Goal: Information Seeking & Learning: Learn about a topic

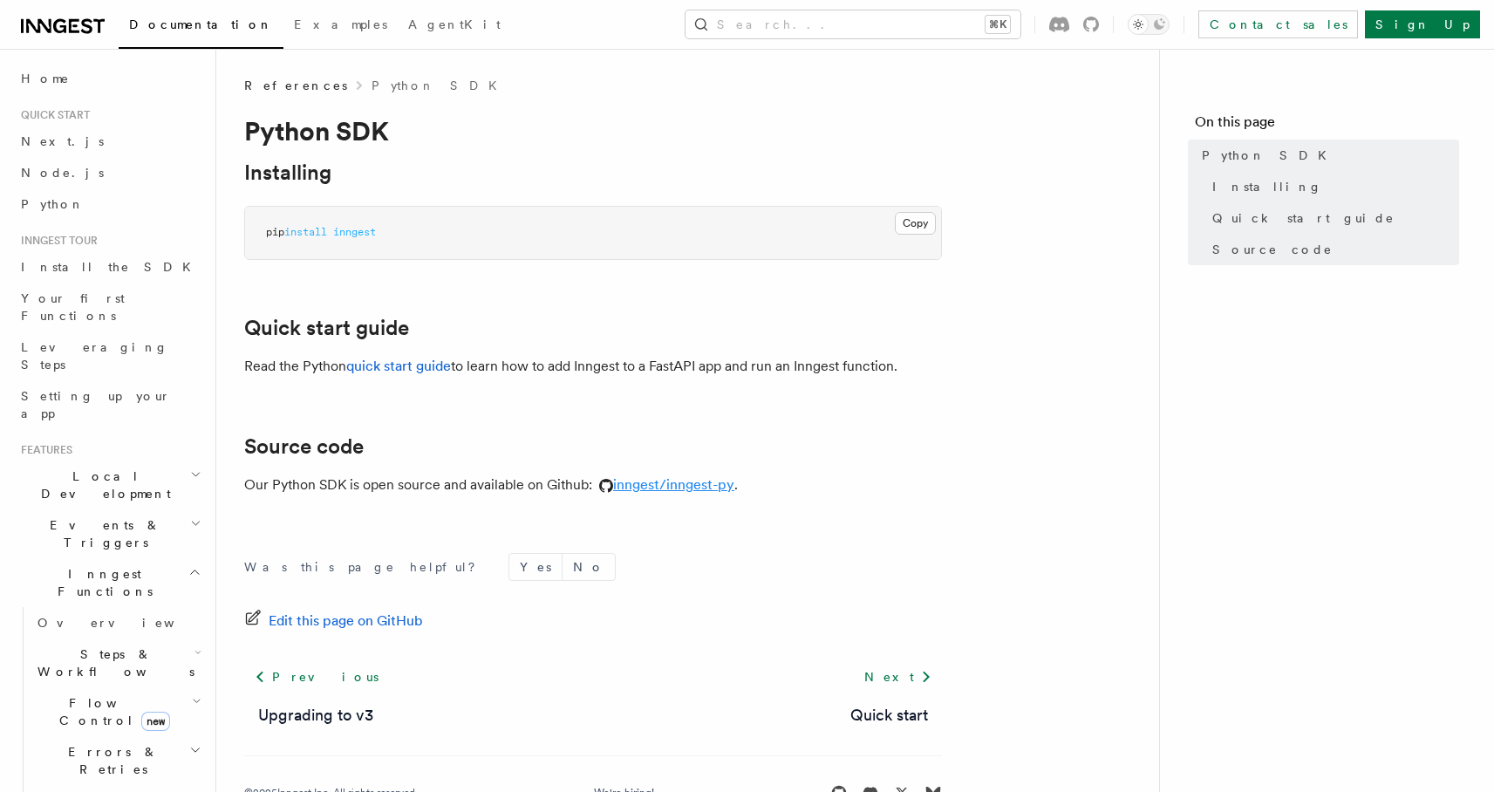
click at [669, 483] on link "inngest/inngest-py" at bounding box center [663, 484] width 142 height 17
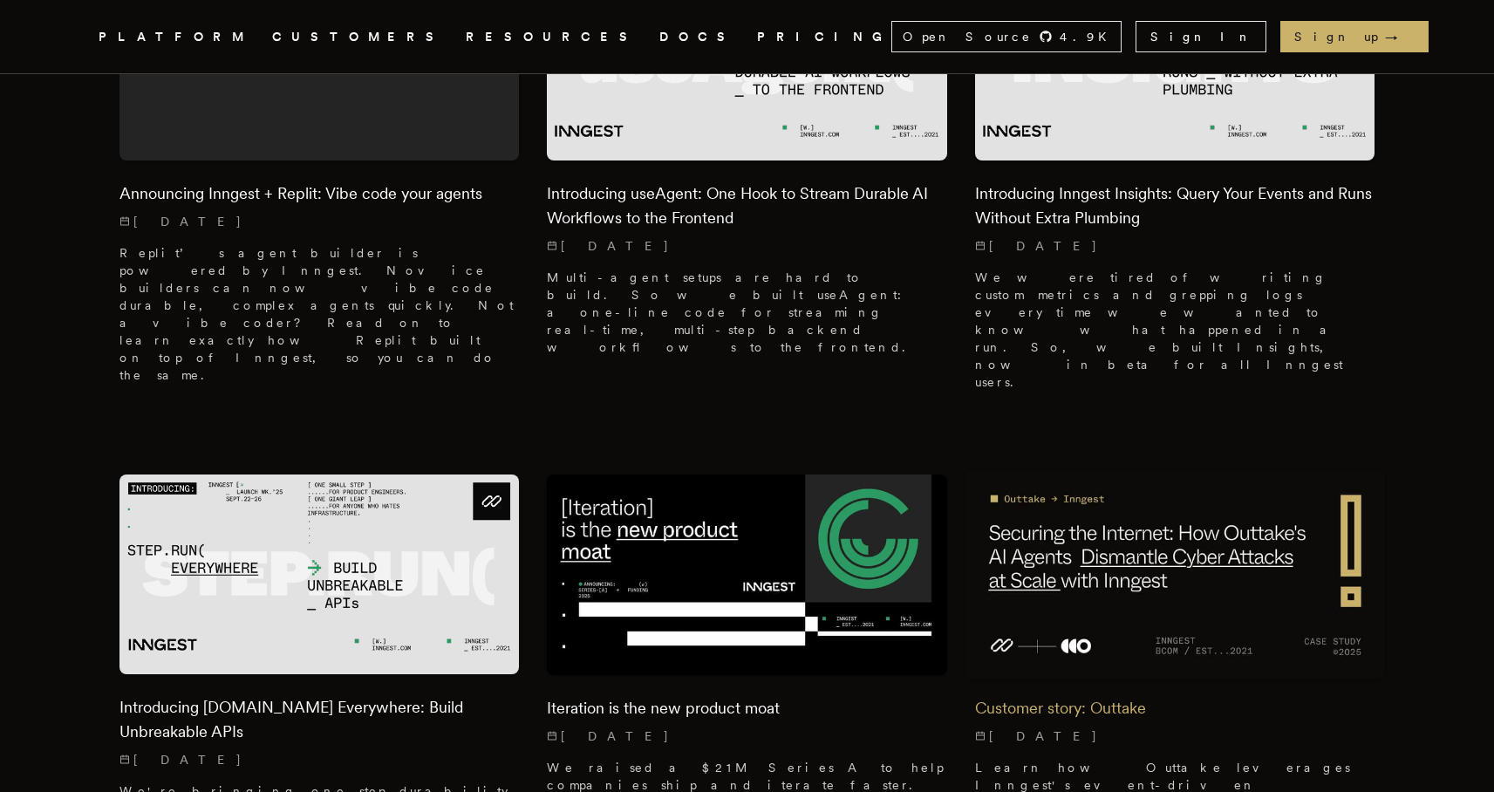
scroll to position [787, 0]
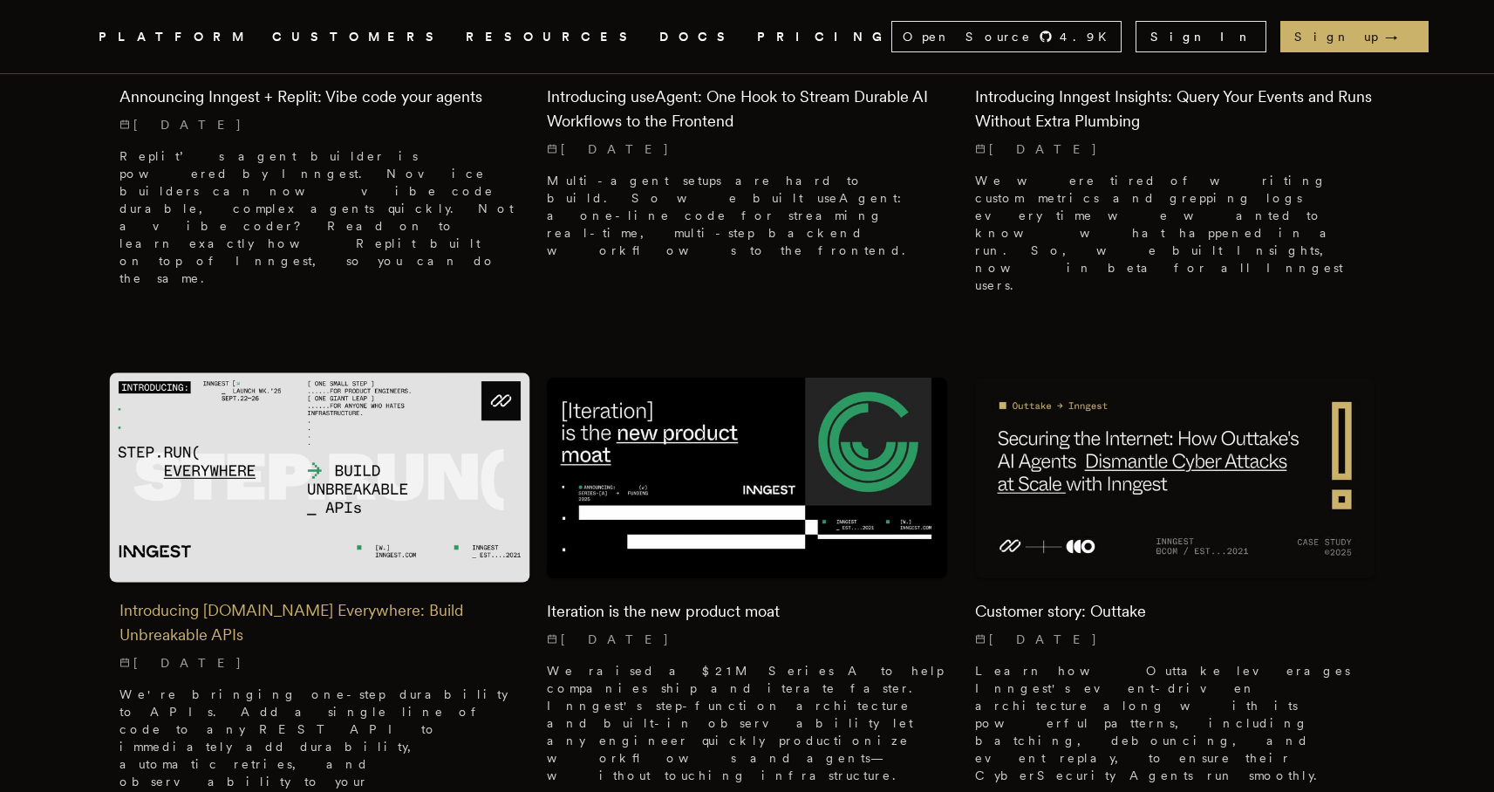
click at [349, 374] on img at bounding box center [319, 477] width 420 height 209
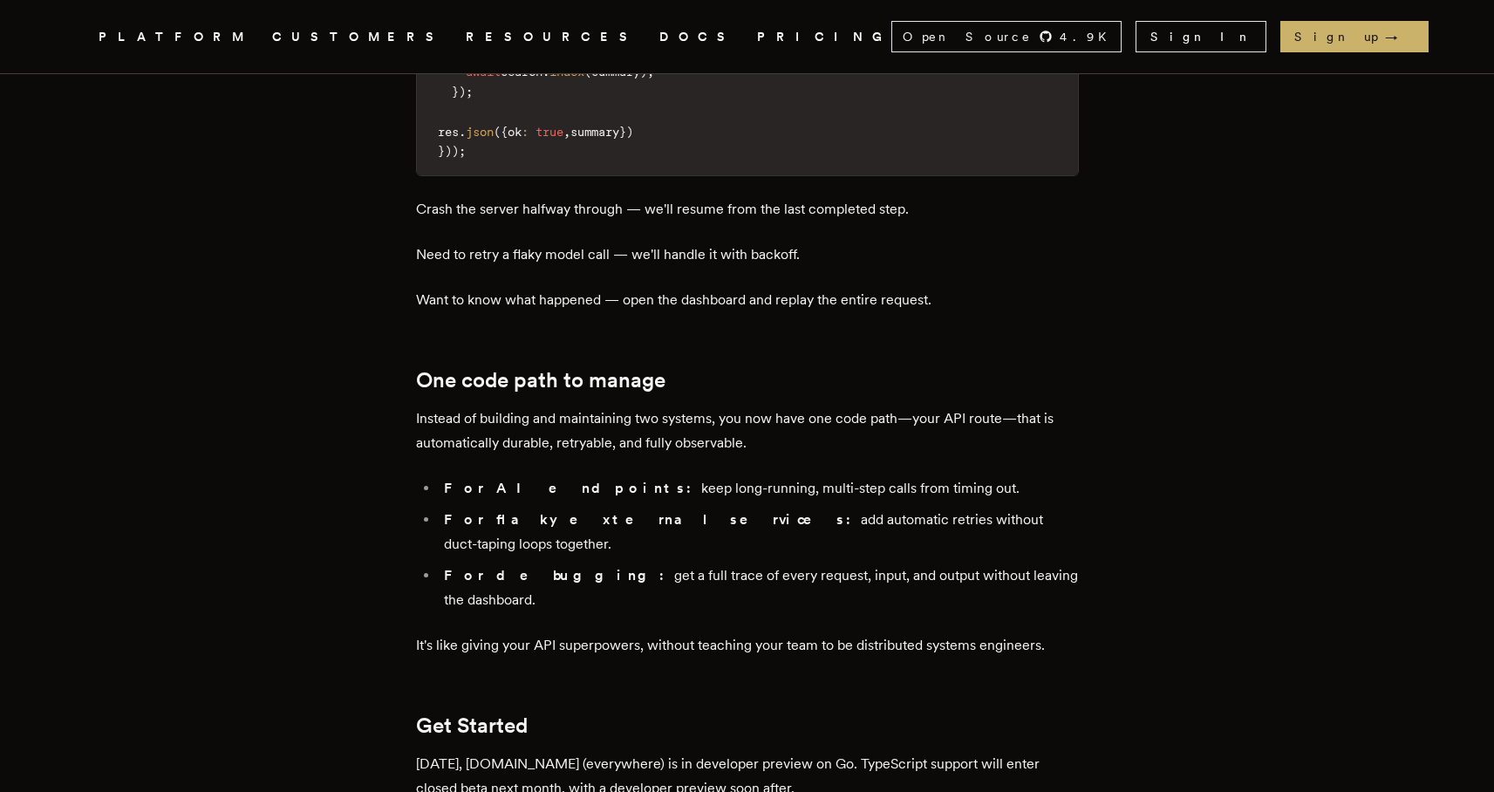
scroll to position [2778, 0]
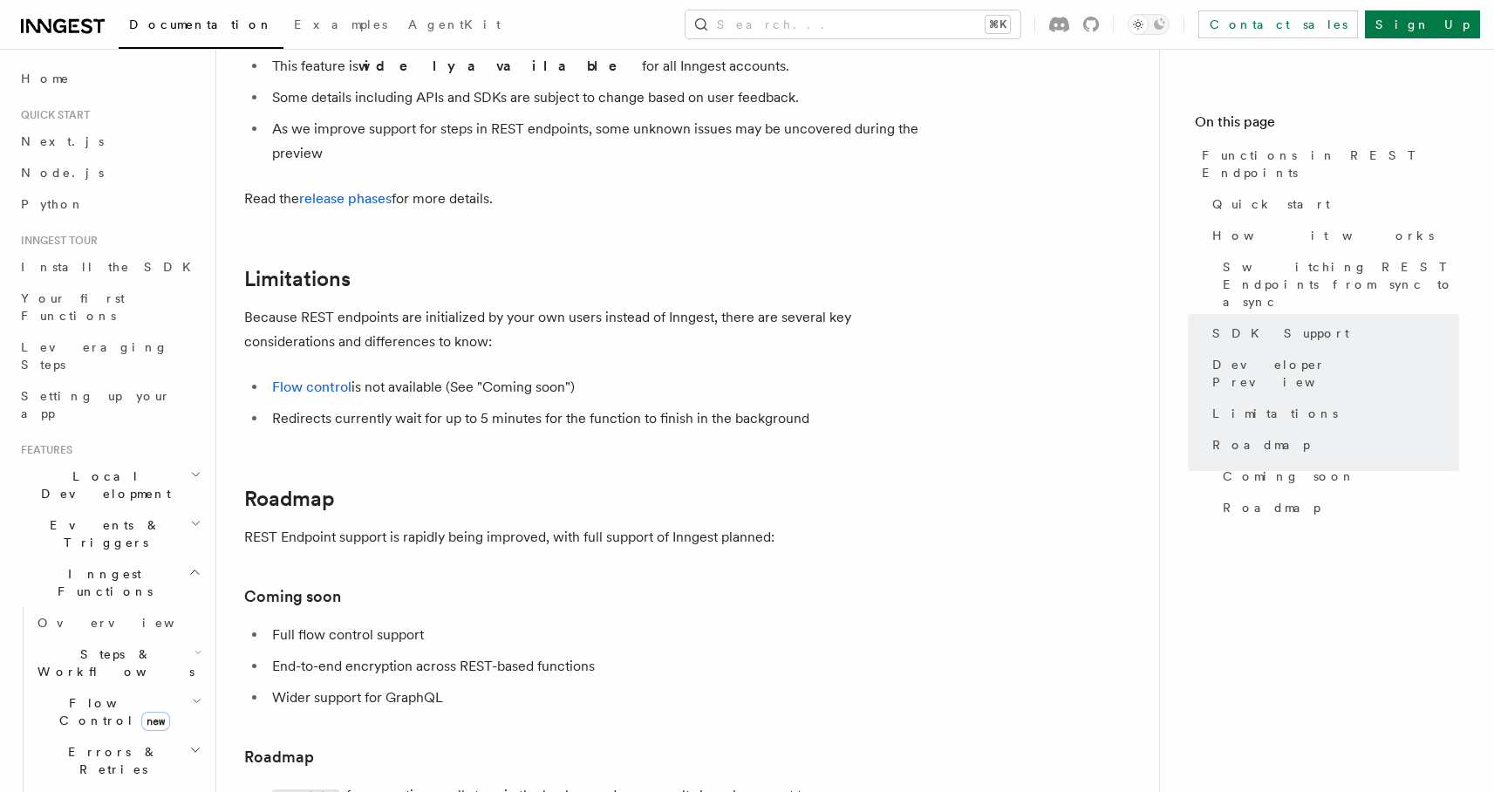
scroll to position [3233, 0]
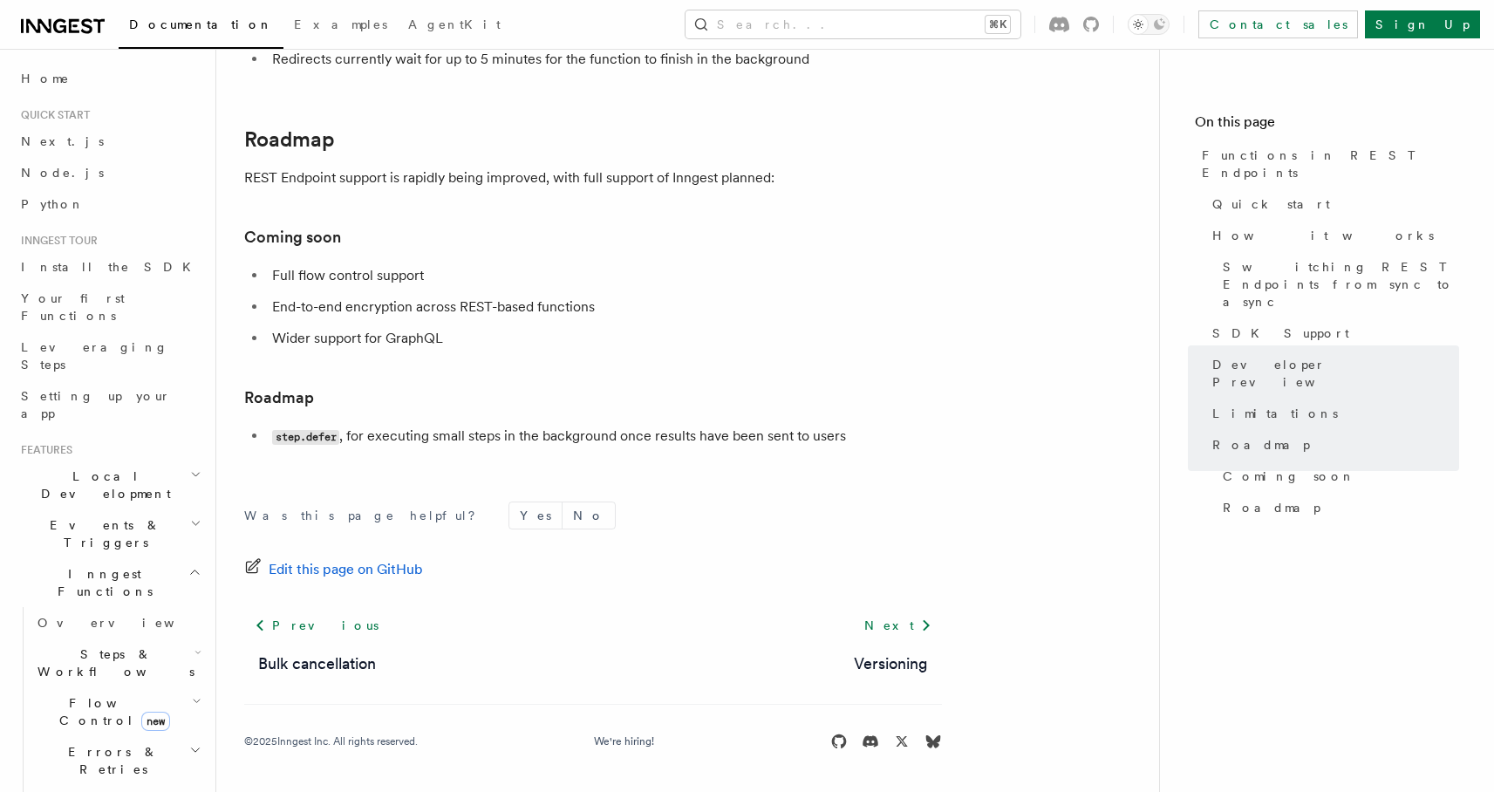
click at [130, 558] on h2 "Inngest Functions" at bounding box center [109, 582] width 191 height 49
click at [139, 509] on h2 "Events & Triggers" at bounding box center [109, 533] width 191 height 49
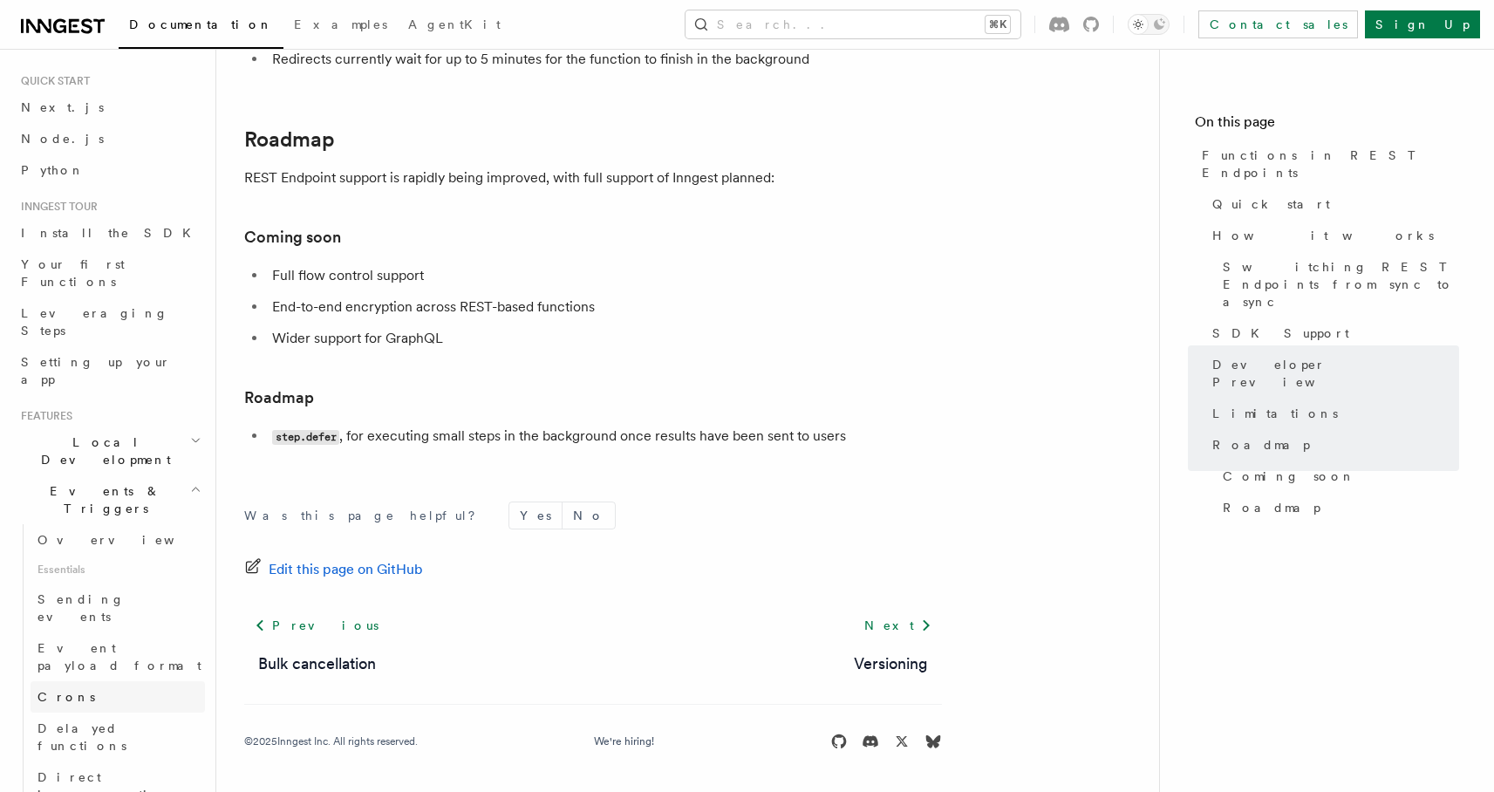
scroll to position [45, 0]
click at [117, 759] on span "Direct invocation" at bounding box center [109, 774] width 143 height 31
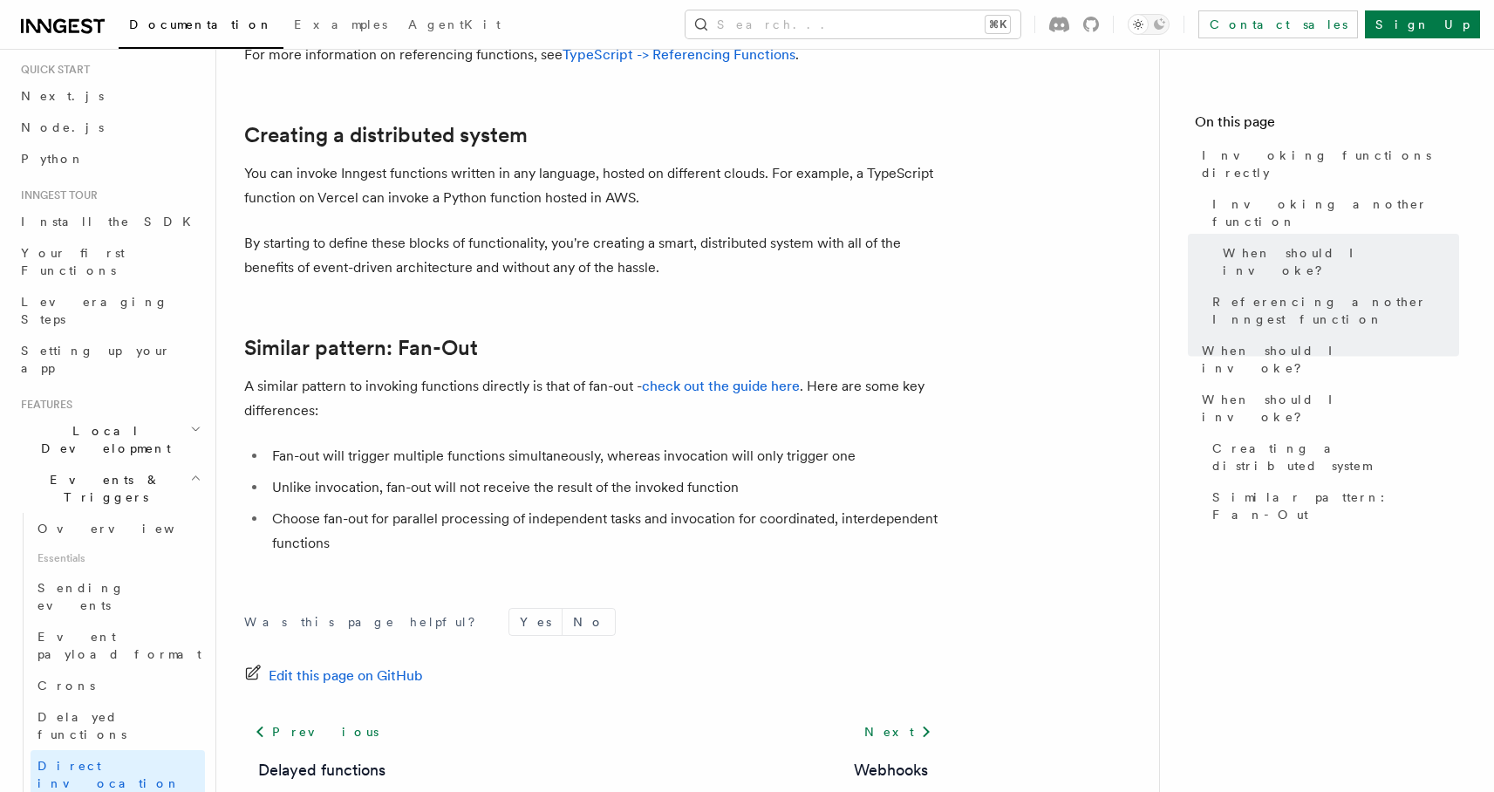
scroll to position [2424, 0]
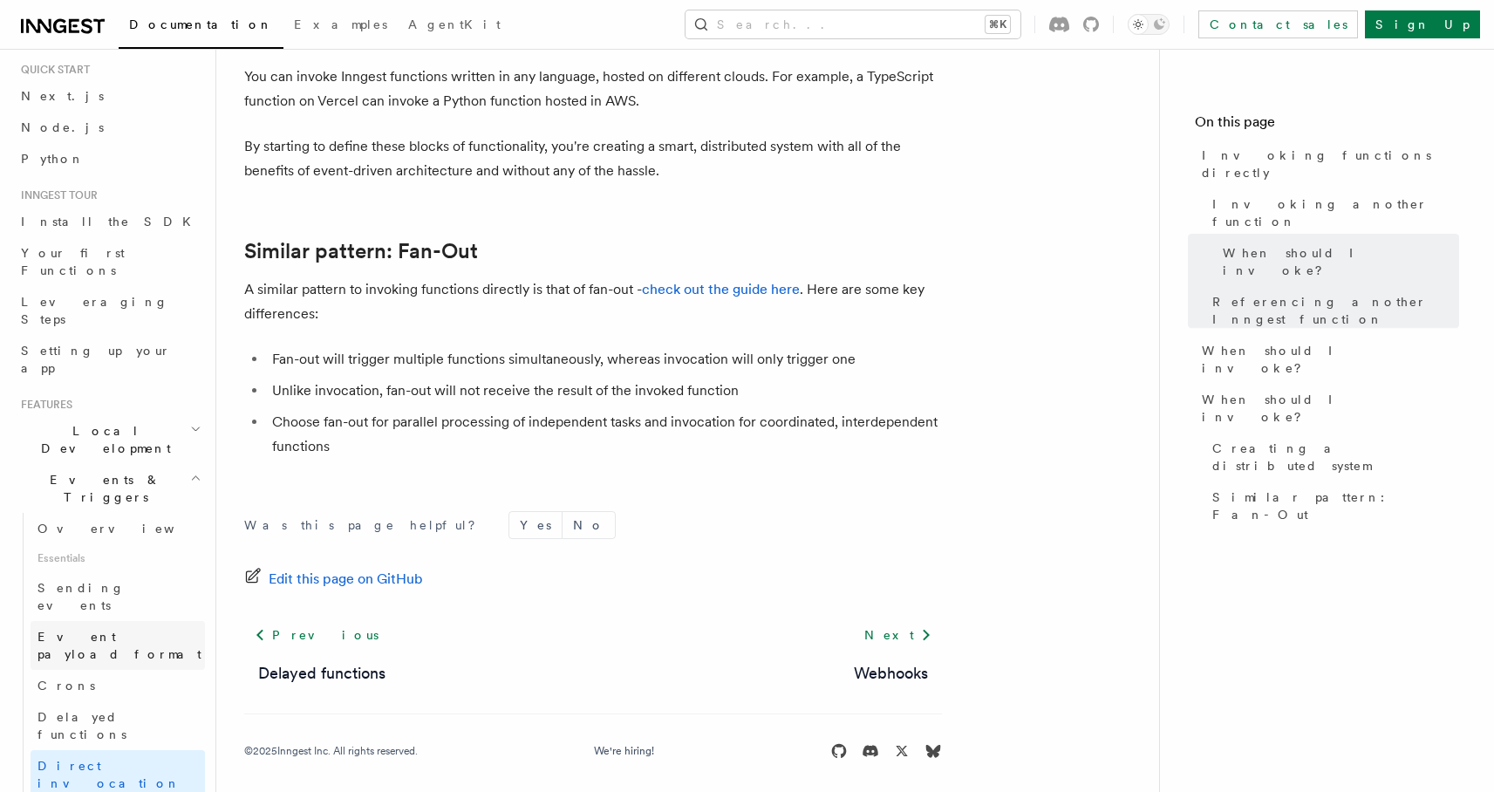
click at [136, 630] on span "Event payload format" at bounding box center [120, 645] width 164 height 31
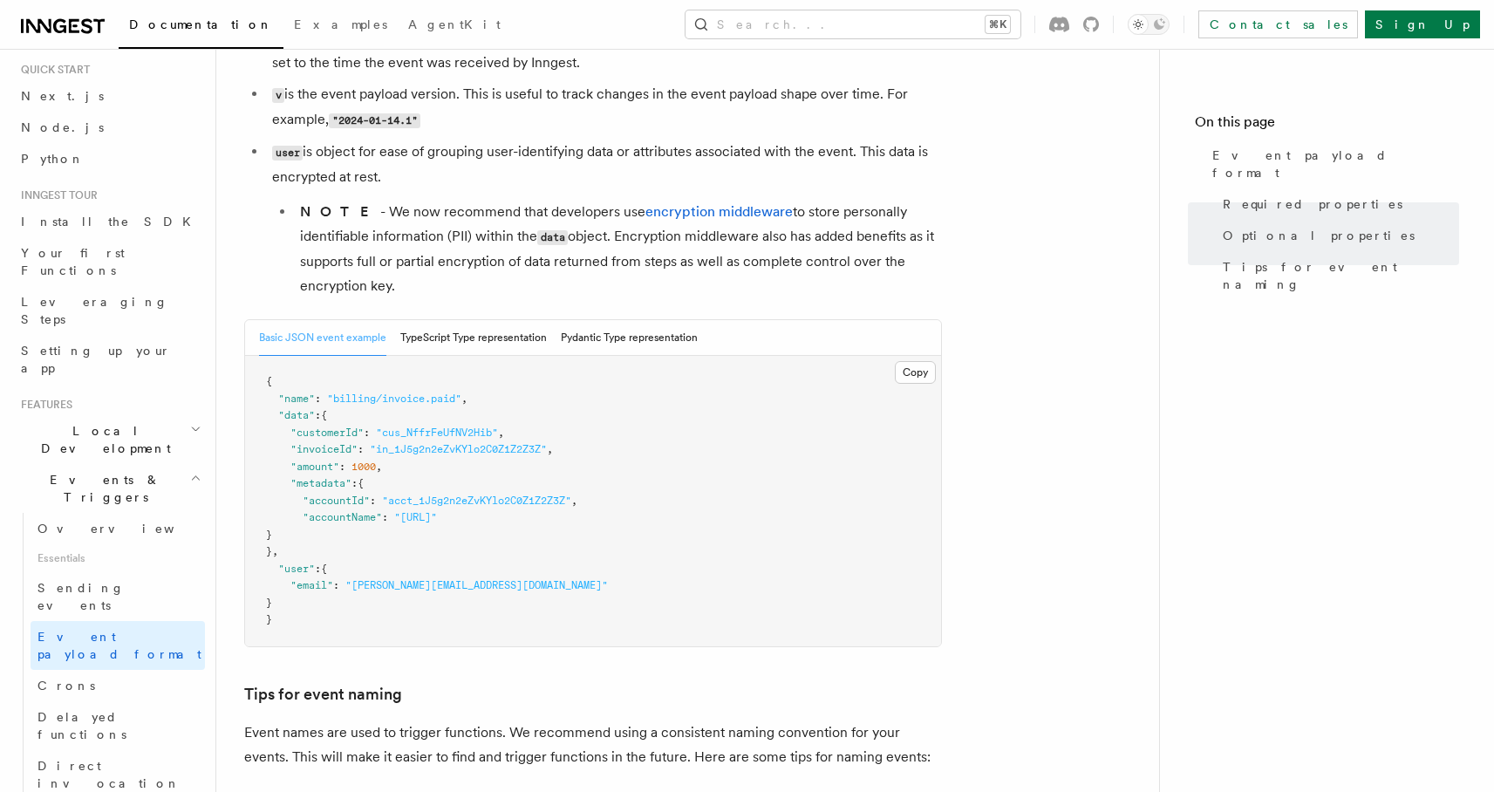
scroll to position [895, 0]
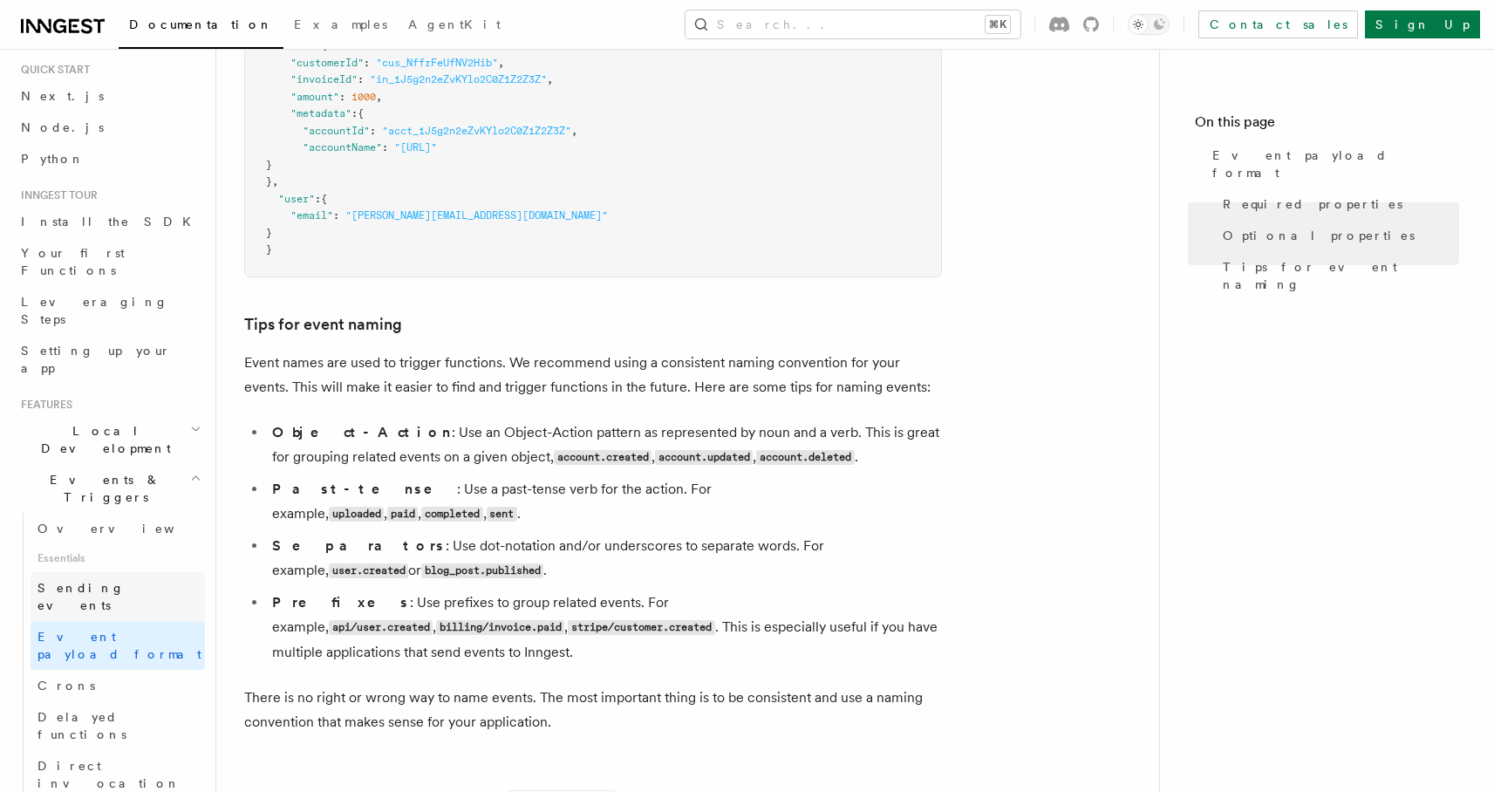
click at [134, 572] on link "Sending events" at bounding box center [118, 596] width 174 height 49
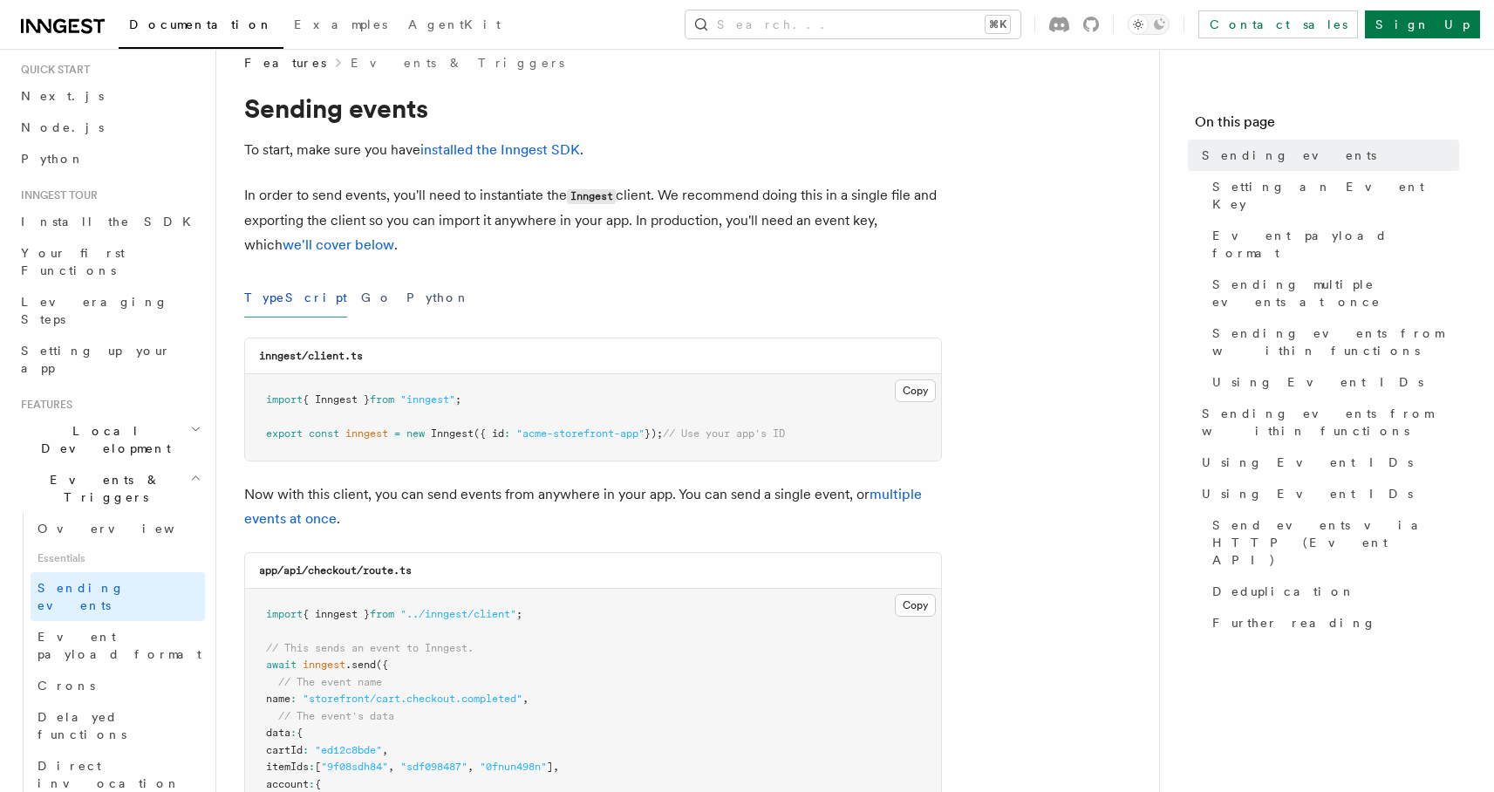
scroll to position [268, 0]
